Goal: Information Seeking & Learning: Learn about a topic

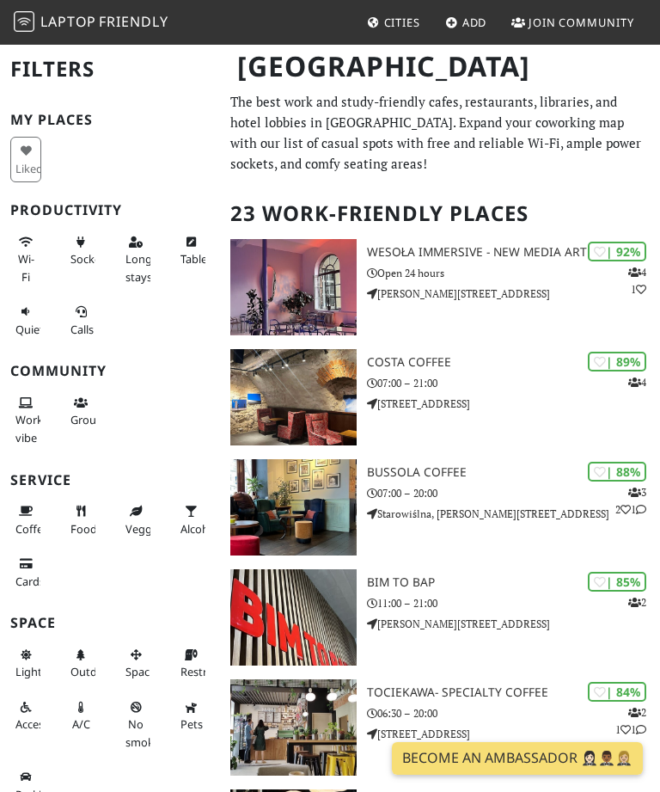
click at [407, 481] on div "| 88% 3 2 1 Bussola Coffee 07:00 – 20:00 [GEOGRAPHIC_DATA], [PERSON_NAME][STREE…" at bounding box center [513, 507] width 293 height 96
click at [336, 382] on img at bounding box center [293, 397] width 126 height 96
click at [416, 248] on h3 "Wesoła Immersive - New Media Art Center" at bounding box center [513, 252] width 293 height 15
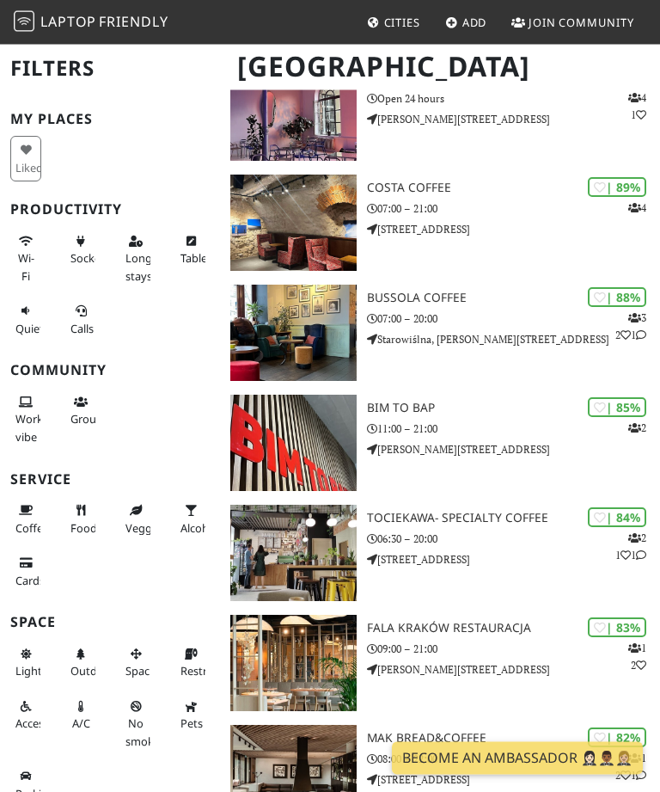
scroll to position [171, 0]
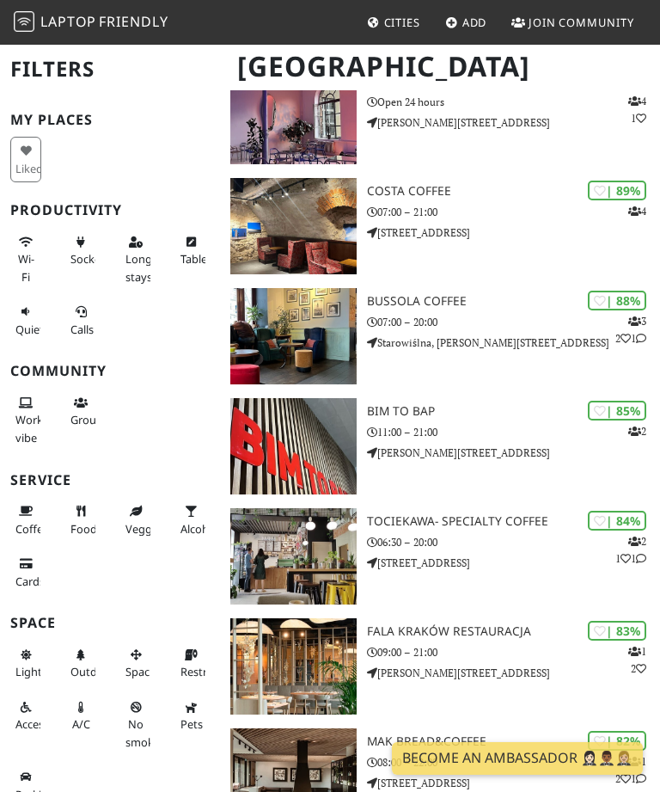
click at [408, 517] on h3 "Tociekawa- Specialty Coffee" at bounding box center [513, 521] width 293 height 15
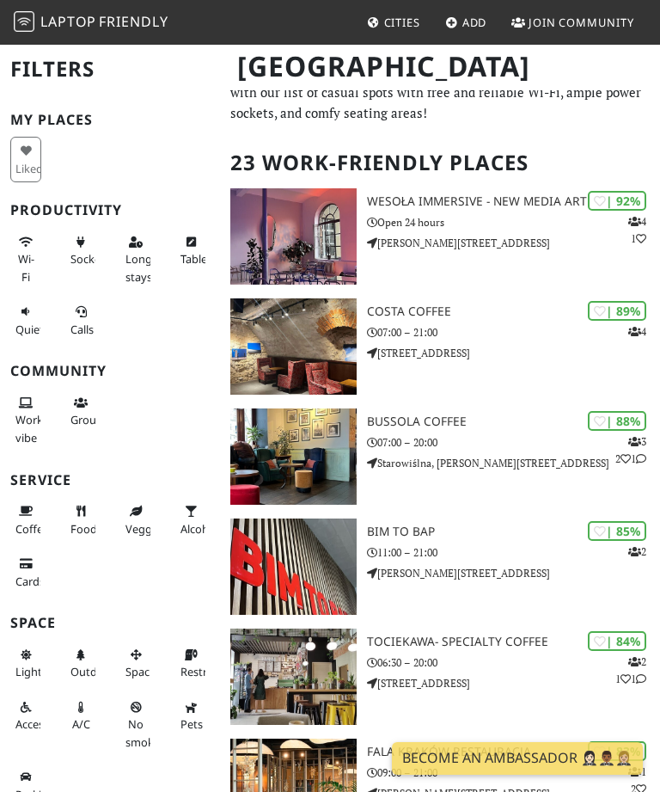
scroll to position [160, 0]
